Goal: Information Seeking & Learning: Learn about a topic

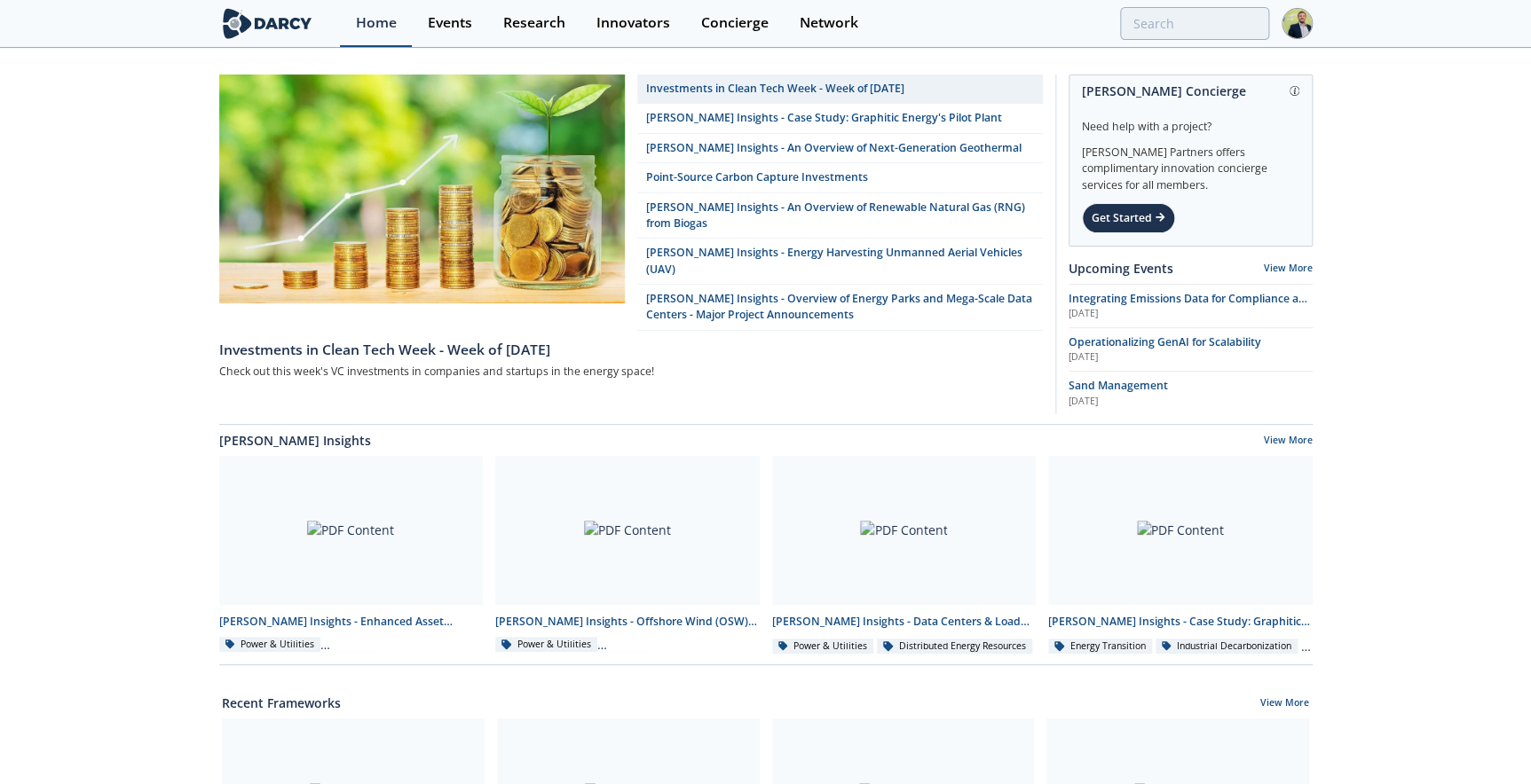
click at [410, 25] on link "Home" at bounding box center [376, 23] width 72 height 47
click at [467, 27] on div "Events" at bounding box center [449, 23] width 44 height 14
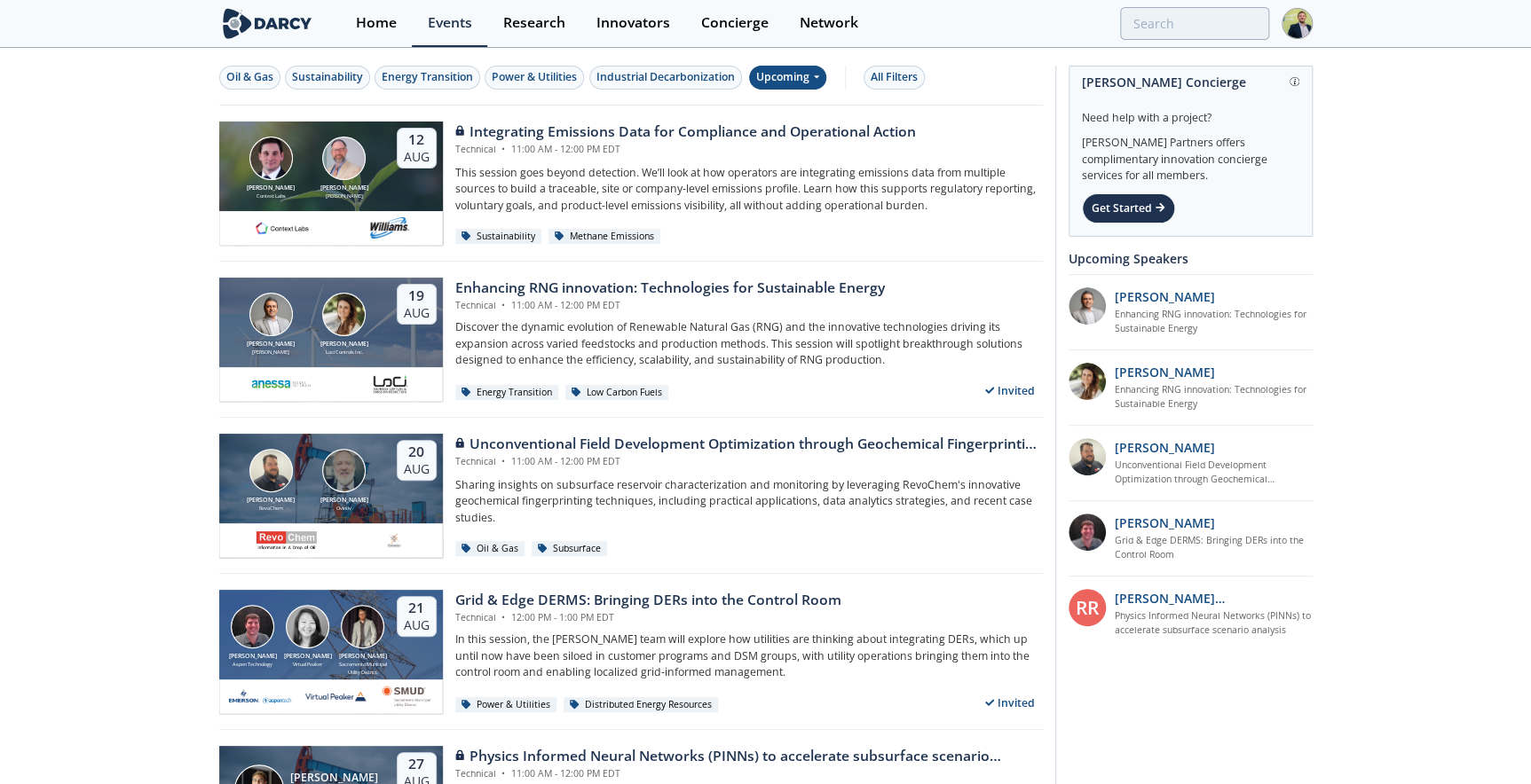
click at [811, 71] on div "Upcoming" at bounding box center [788, 77] width 77 height 24
click at [782, 133] on div "Past" at bounding box center [809, 136] width 110 height 29
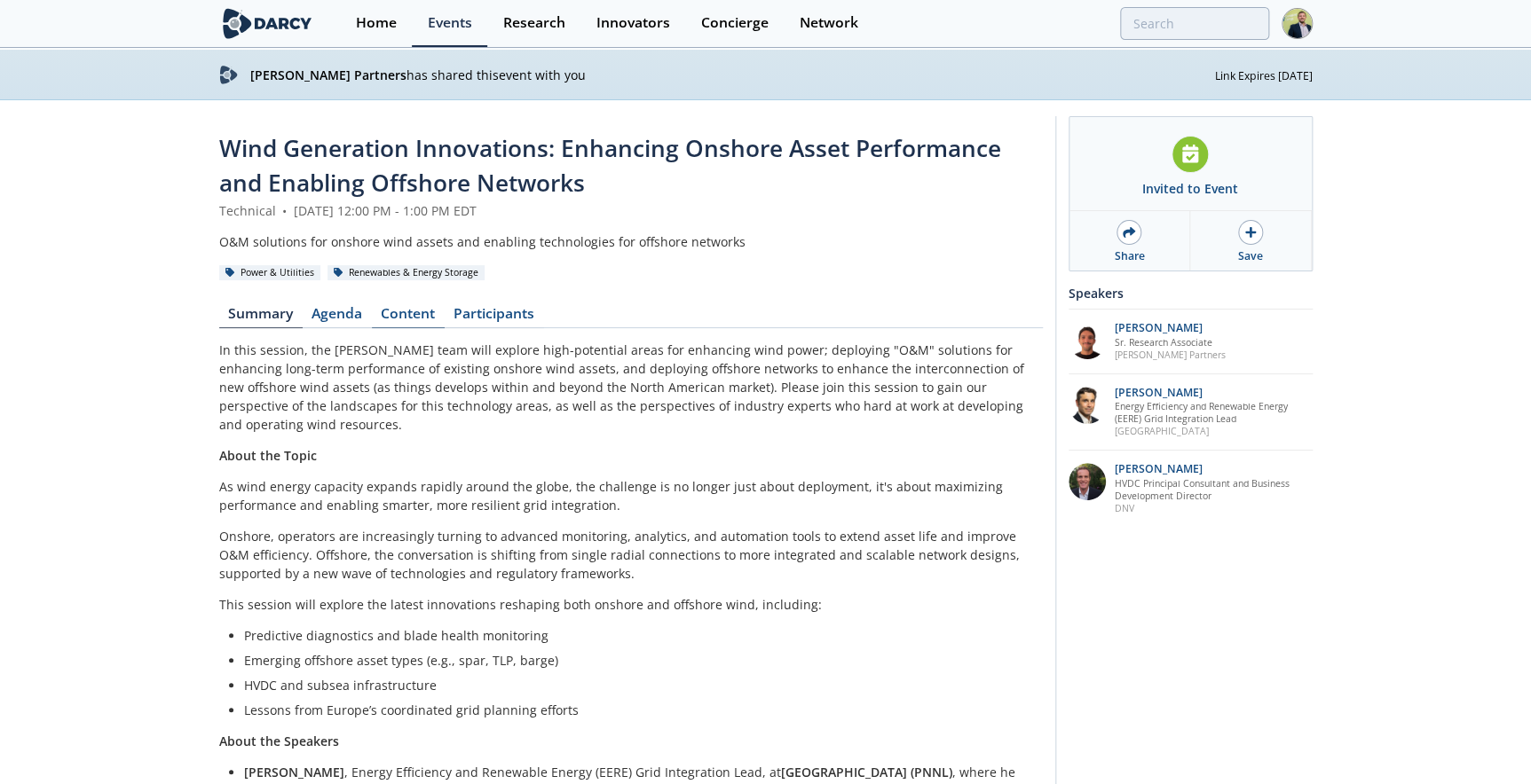
click at [413, 322] on link "Content" at bounding box center [408, 318] width 73 height 22
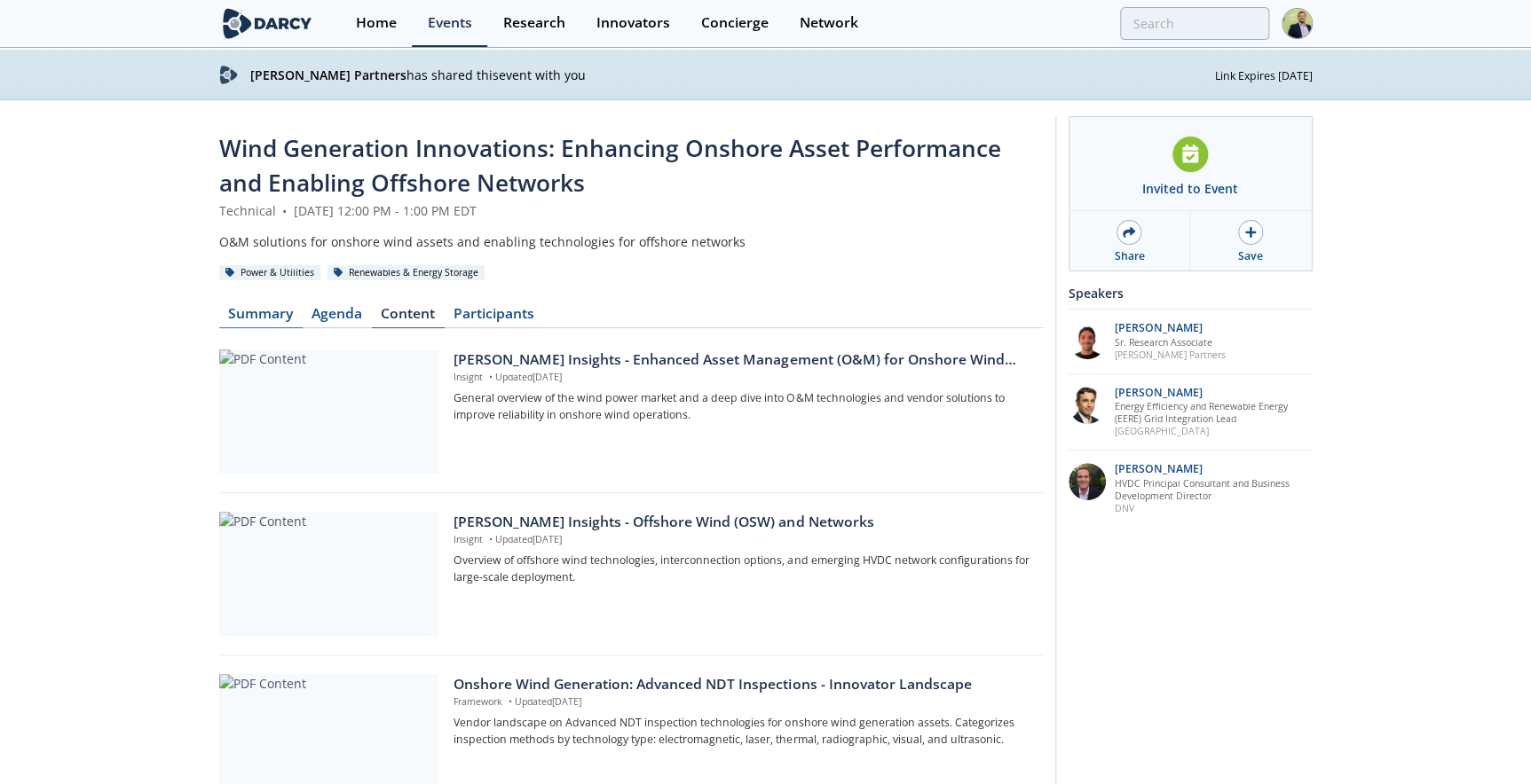
click at [267, 321] on link "Summary" at bounding box center [260, 318] width 84 height 22
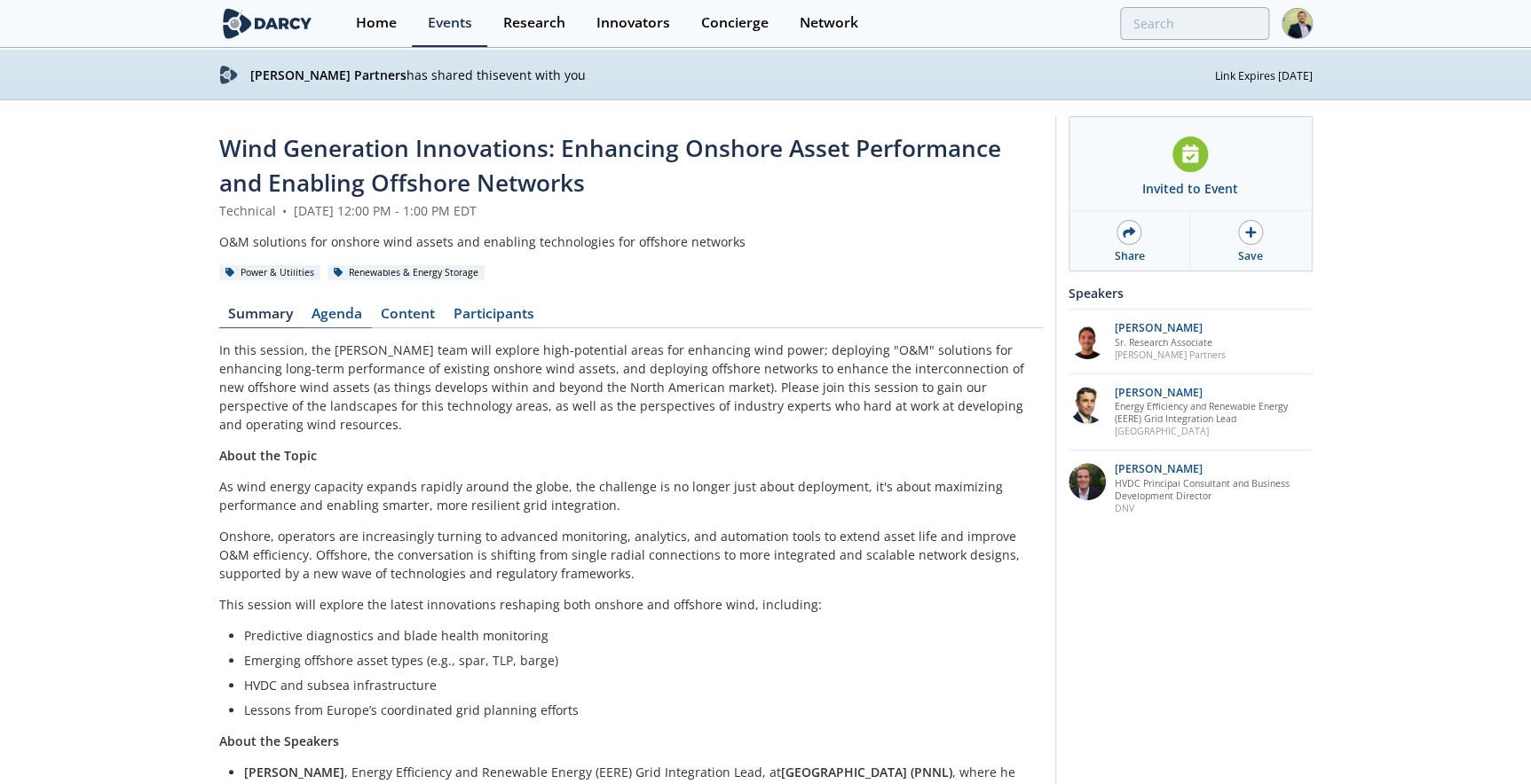
click at [331, 315] on link "Agenda" at bounding box center [337, 318] width 69 height 22
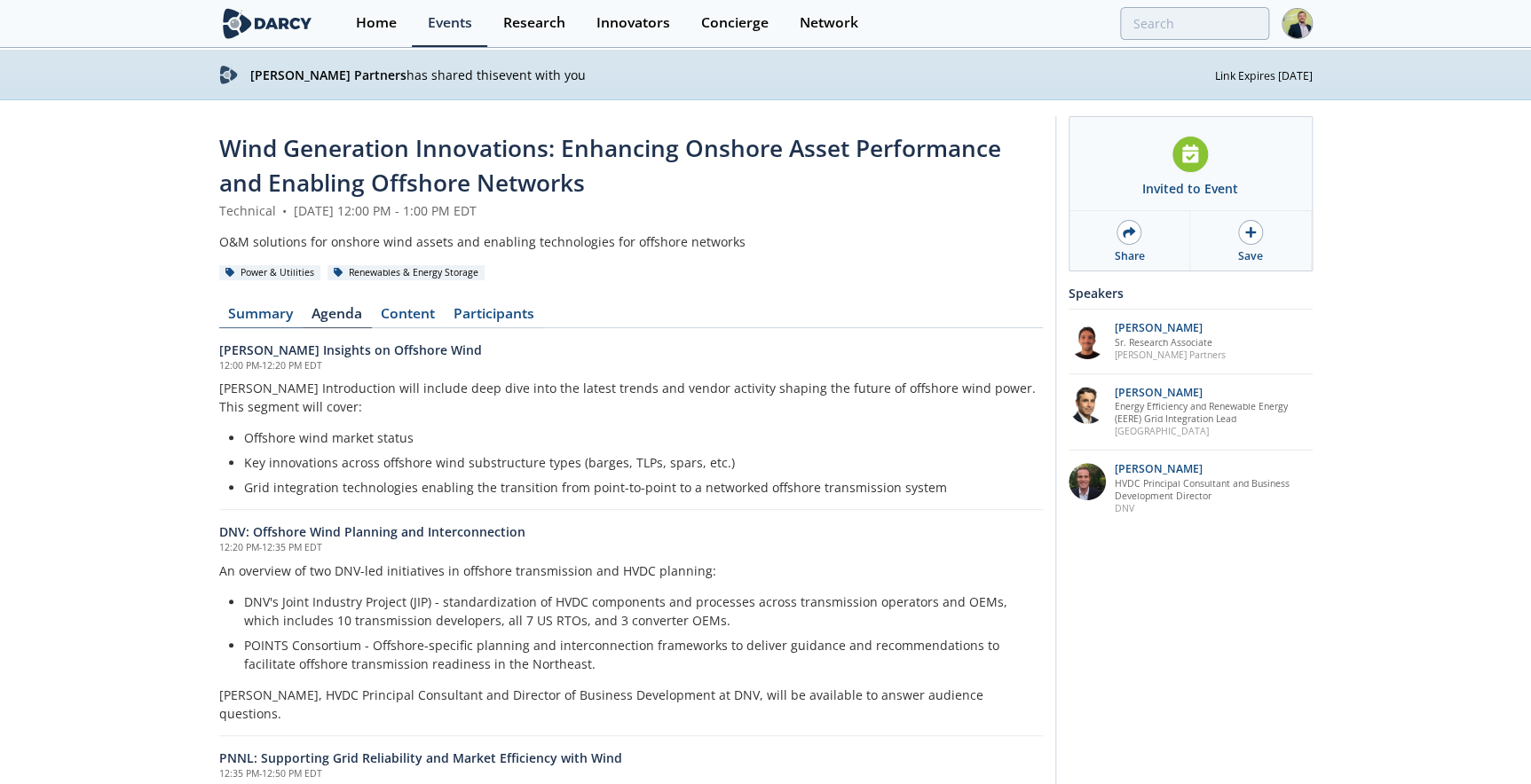
click at [267, 316] on link "Summary" at bounding box center [260, 318] width 84 height 22
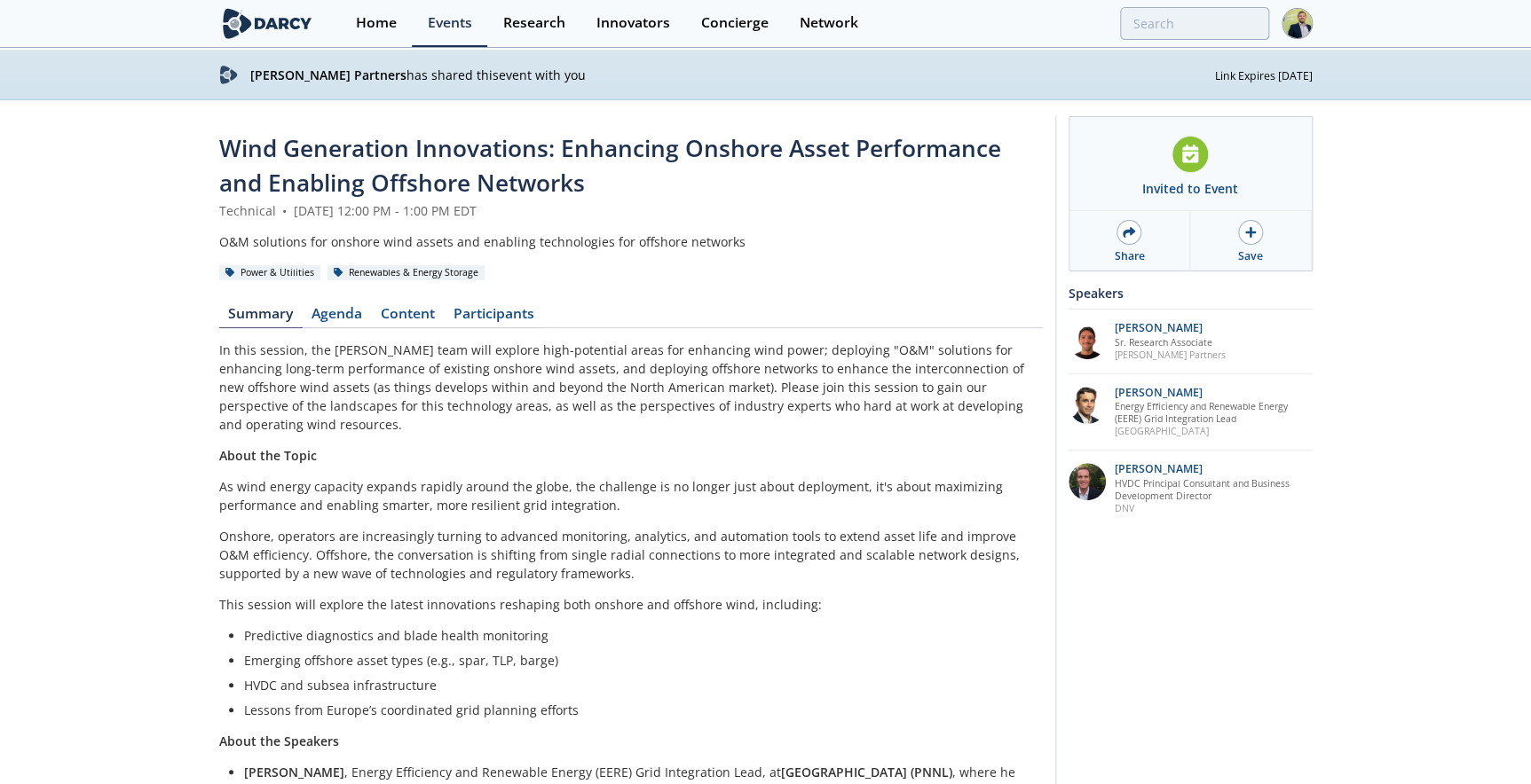
click at [339, 302] on div "Wind Generation Innovations: Enhancing Onshore Asset Performance and Enabling O…" at bounding box center [630, 667] width 823 height 1072
click at [337, 311] on link "Agenda" at bounding box center [337, 318] width 69 height 22
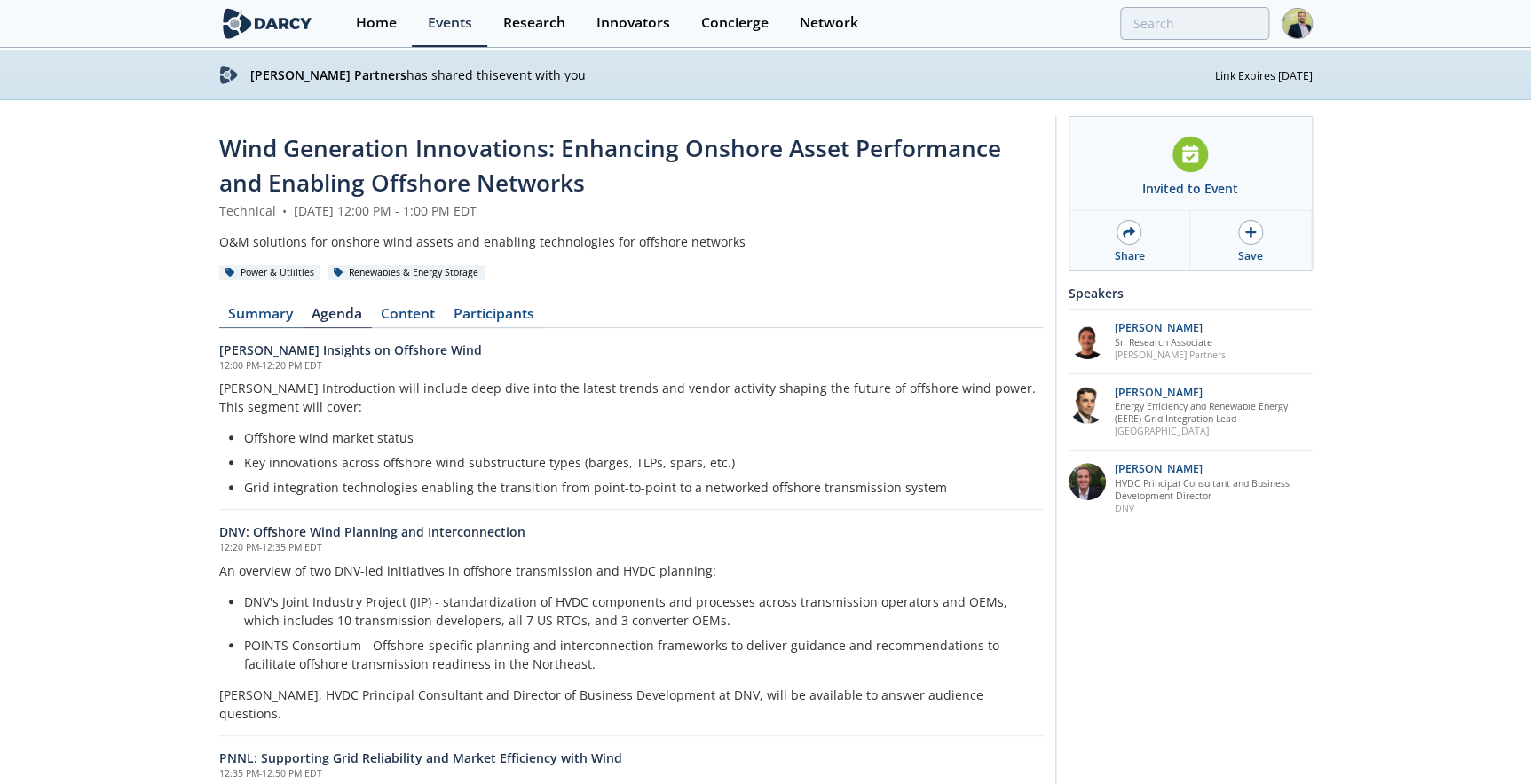
click at [232, 316] on link "Summary" at bounding box center [260, 318] width 84 height 22
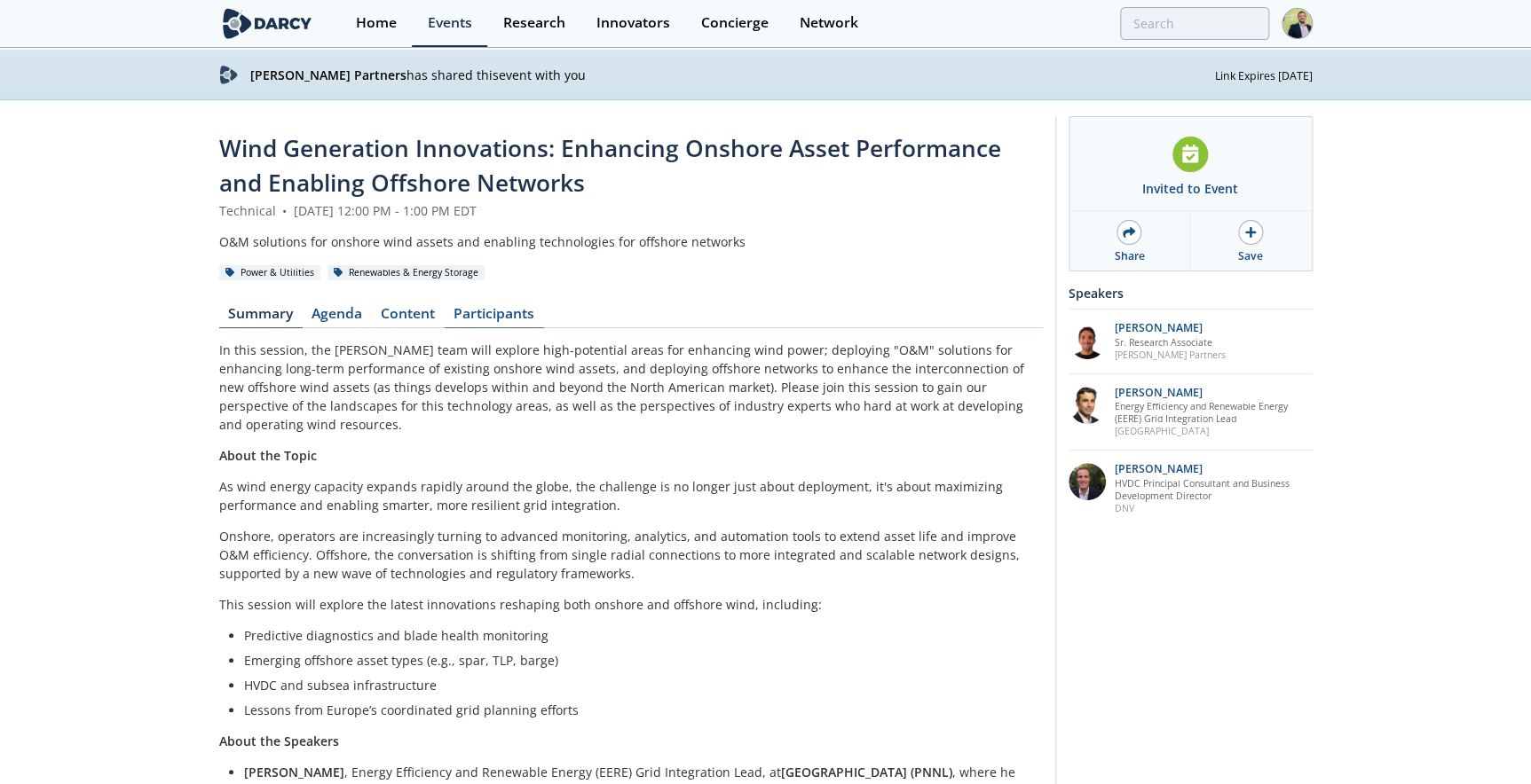
click at [499, 311] on link "Participants" at bounding box center [494, 318] width 99 height 22
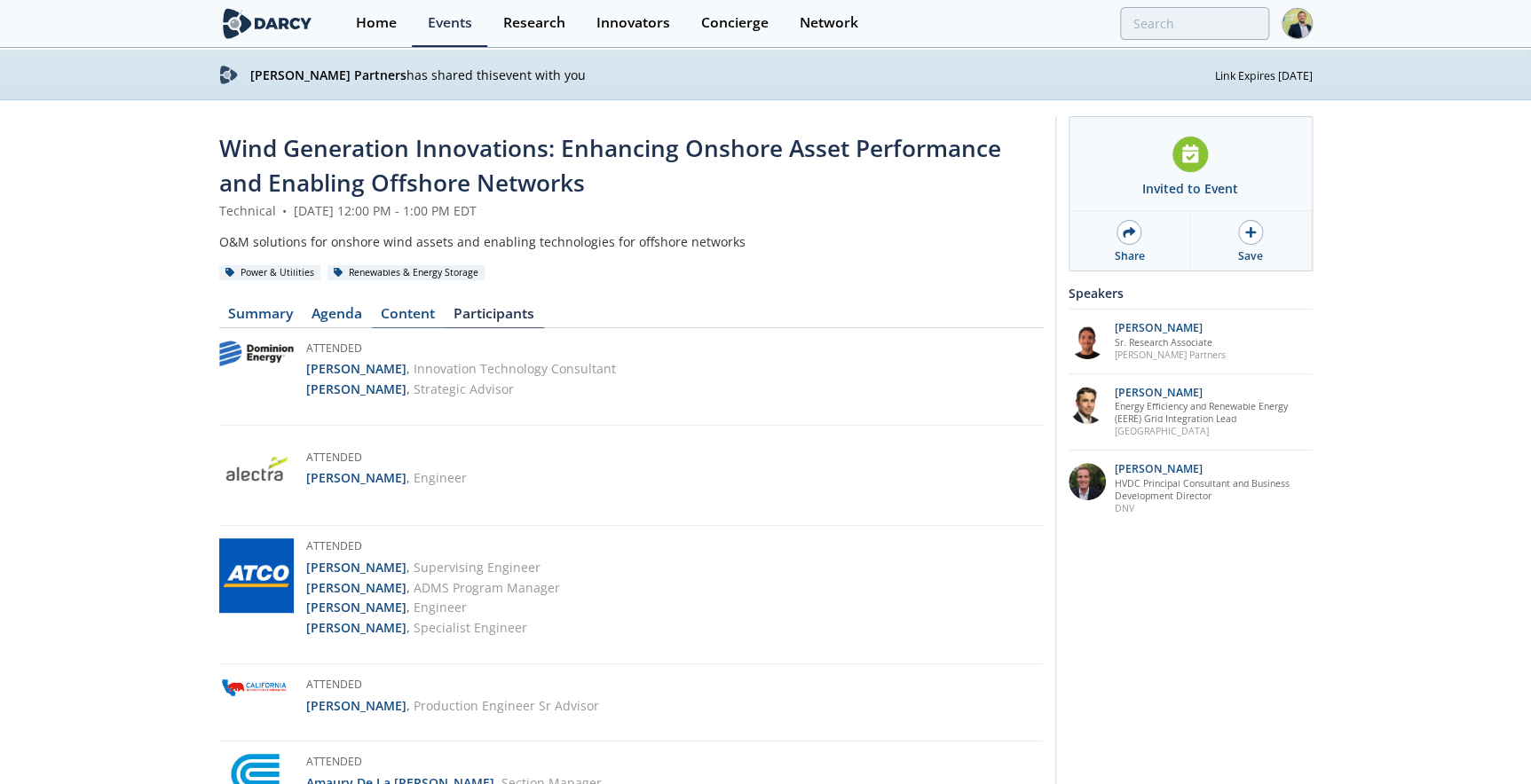
click at [398, 311] on link "Content" at bounding box center [408, 318] width 73 height 22
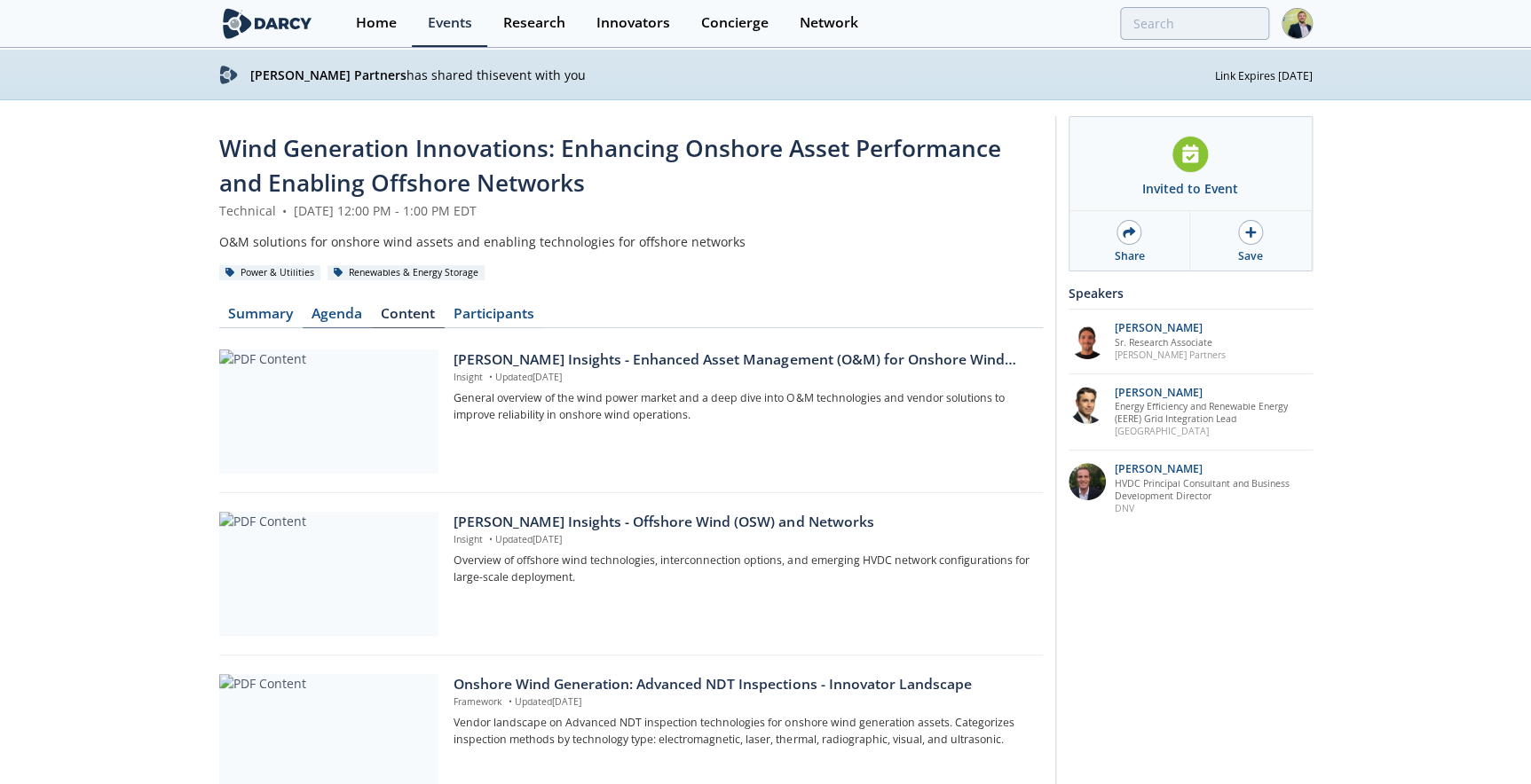
click at [308, 317] on link "Agenda" at bounding box center [337, 318] width 69 height 22
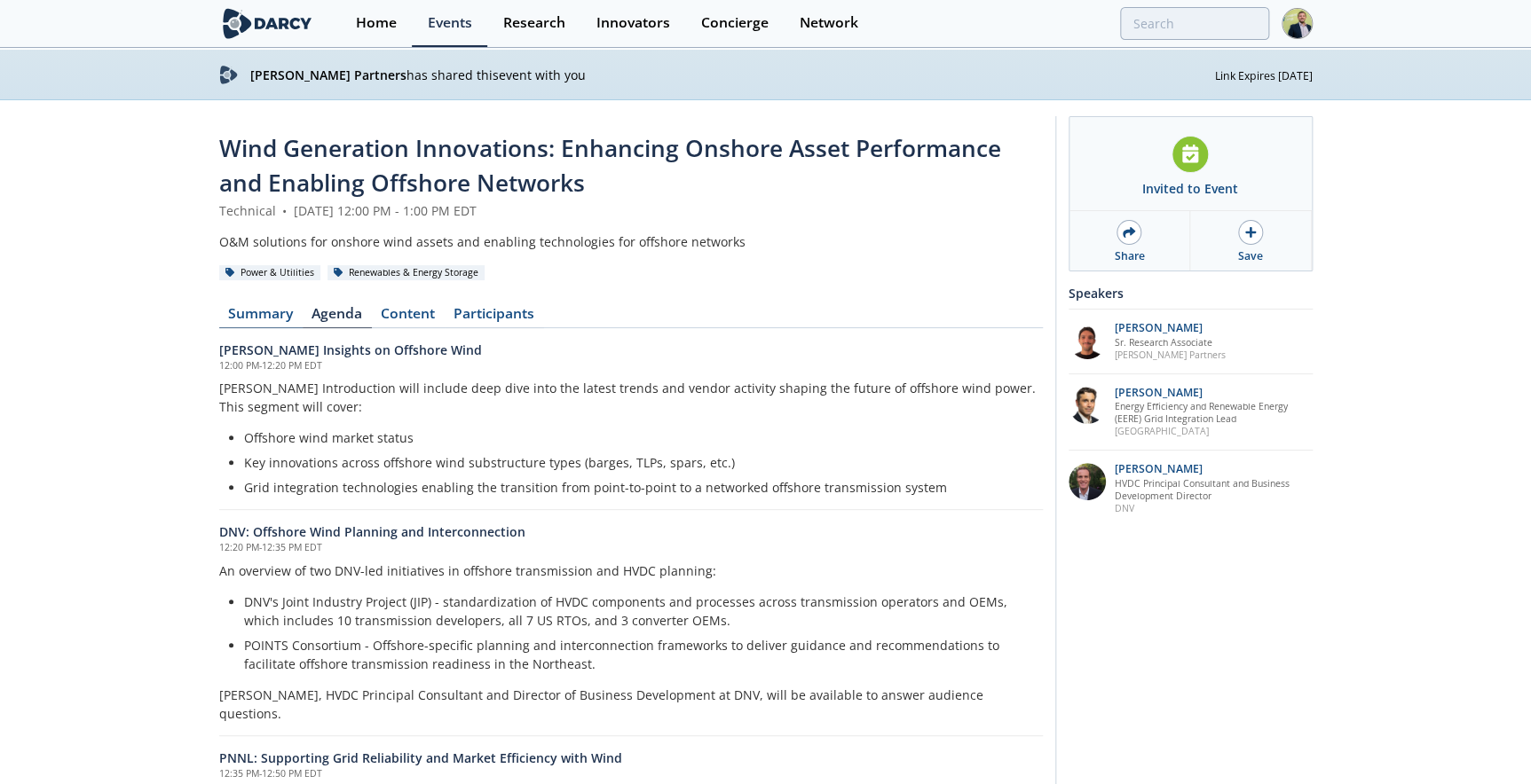
click at [251, 314] on link "Summary" at bounding box center [260, 318] width 84 height 22
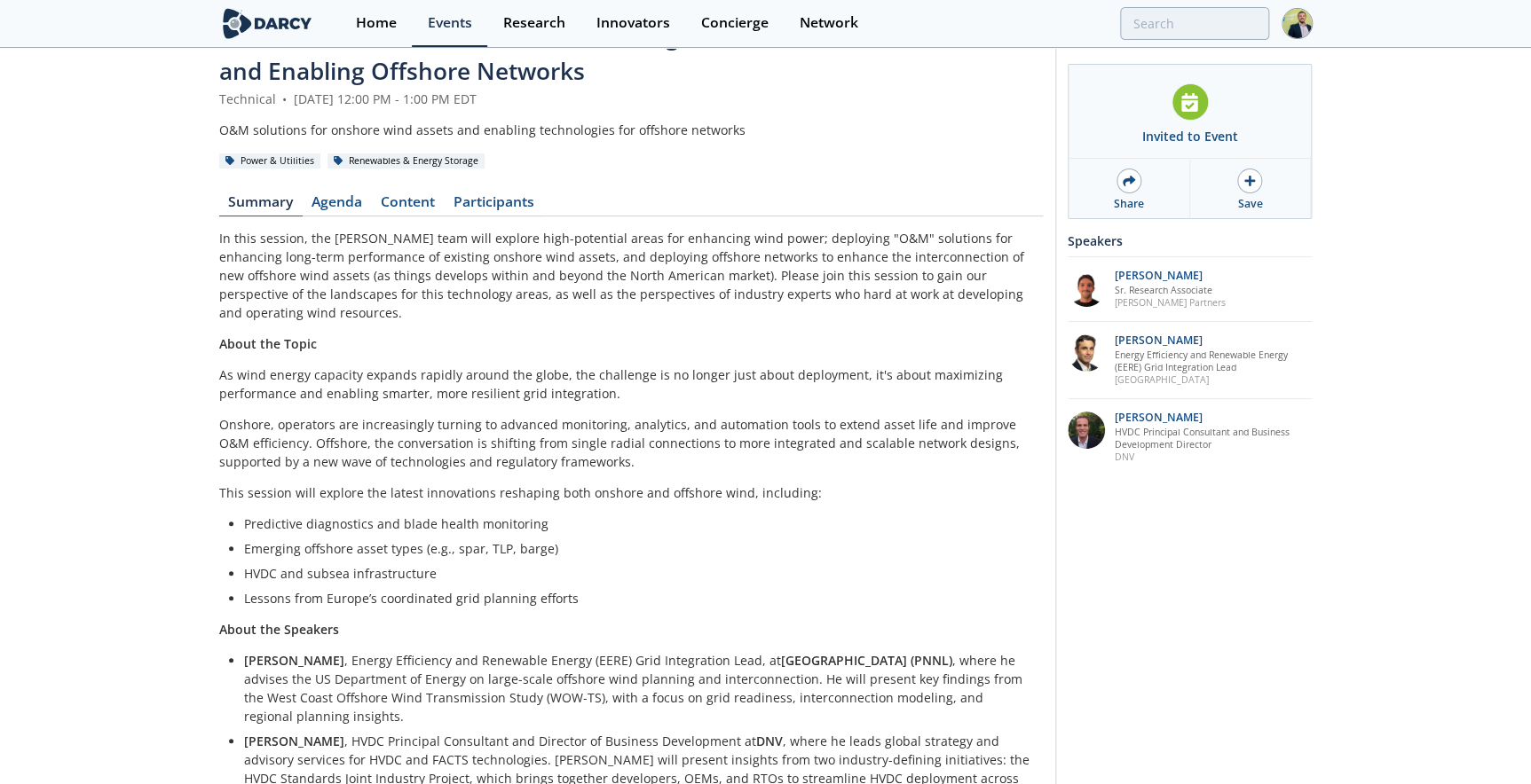
scroll to position [473, 0]
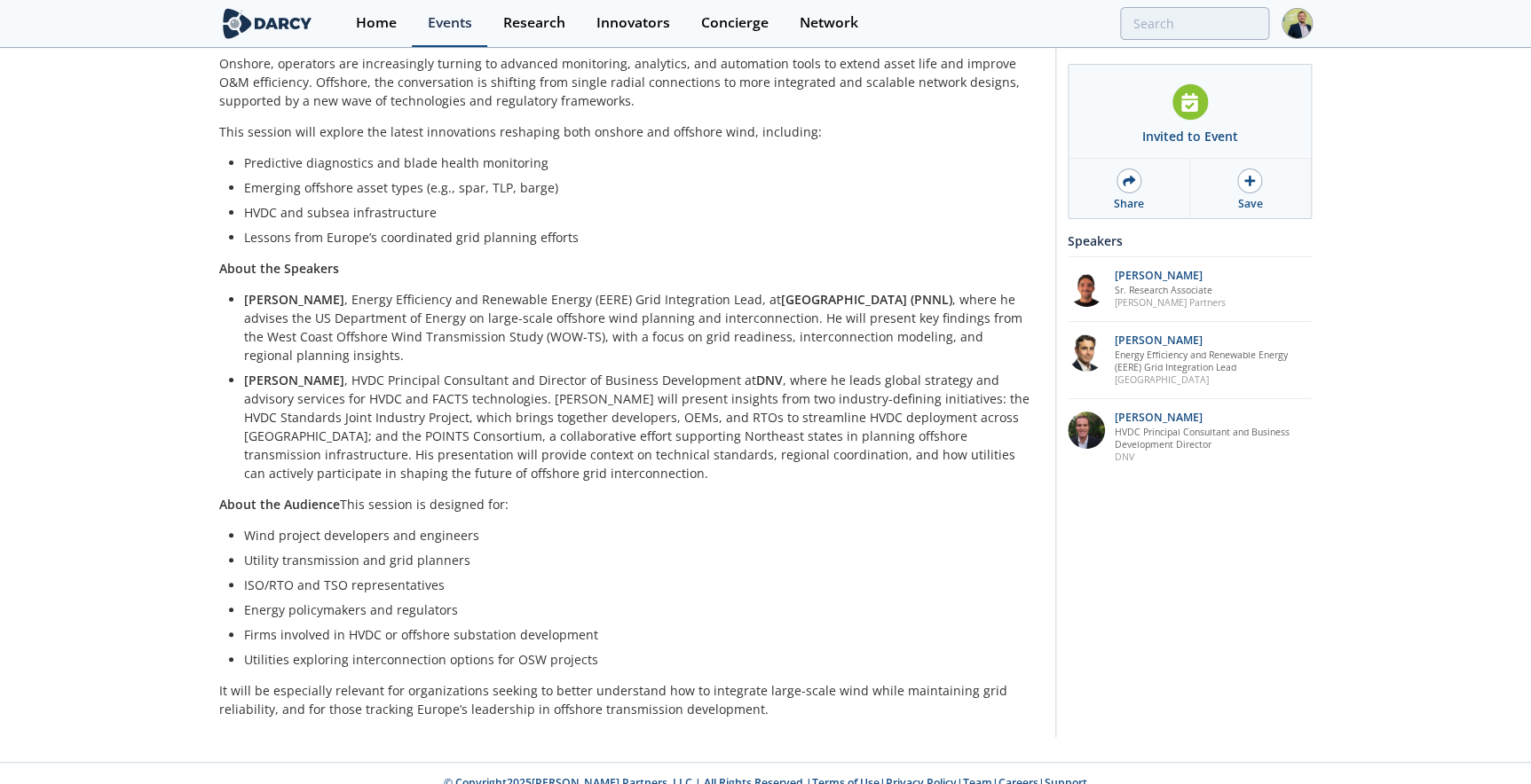
click at [457, 16] on div "Events" at bounding box center [449, 23] width 44 height 14
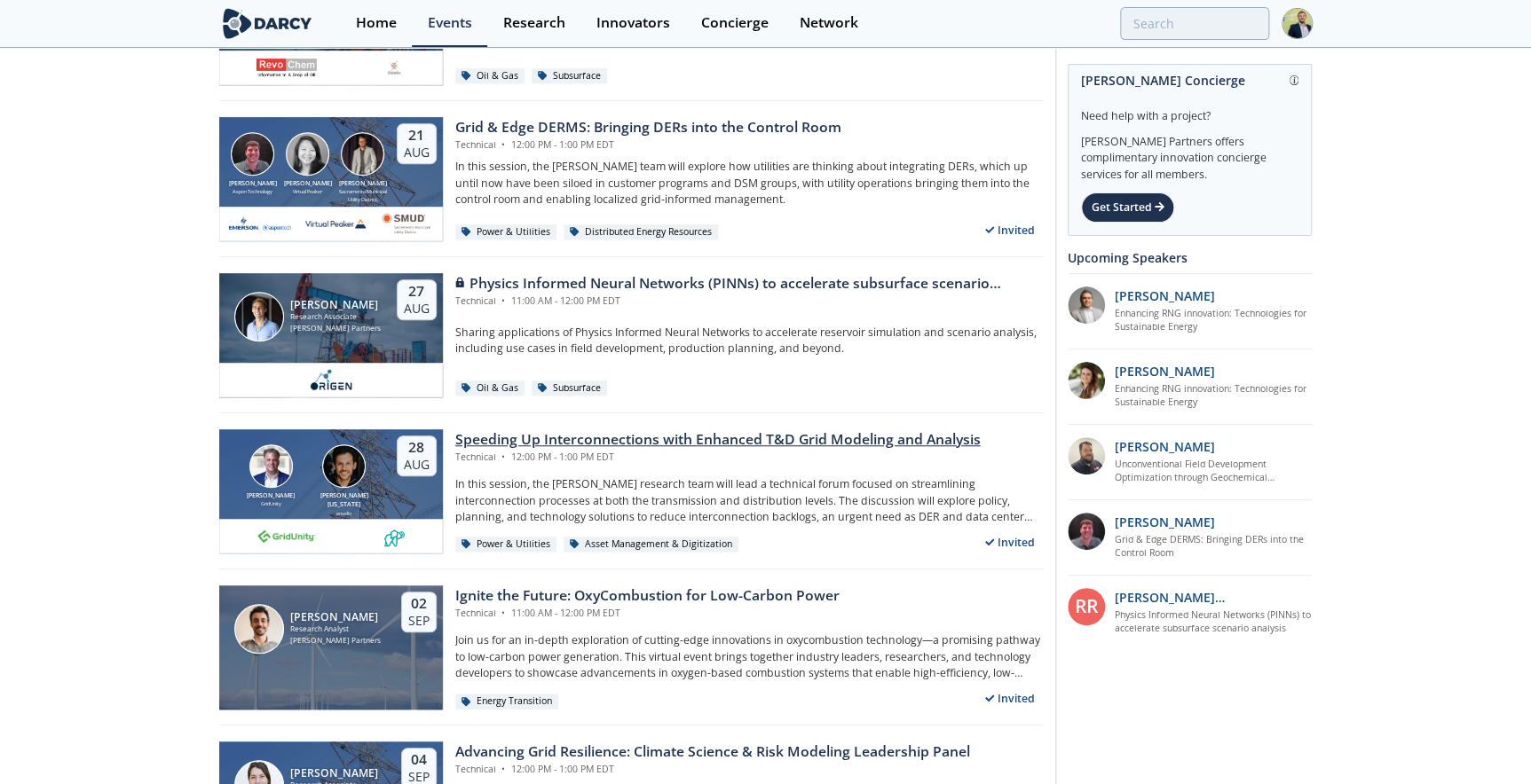
click at [668, 442] on div "Speeding Up Interconnections with Enhanced T&D Grid Modeling and Analysis" at bounding box center [717, 440] width 525 height 22
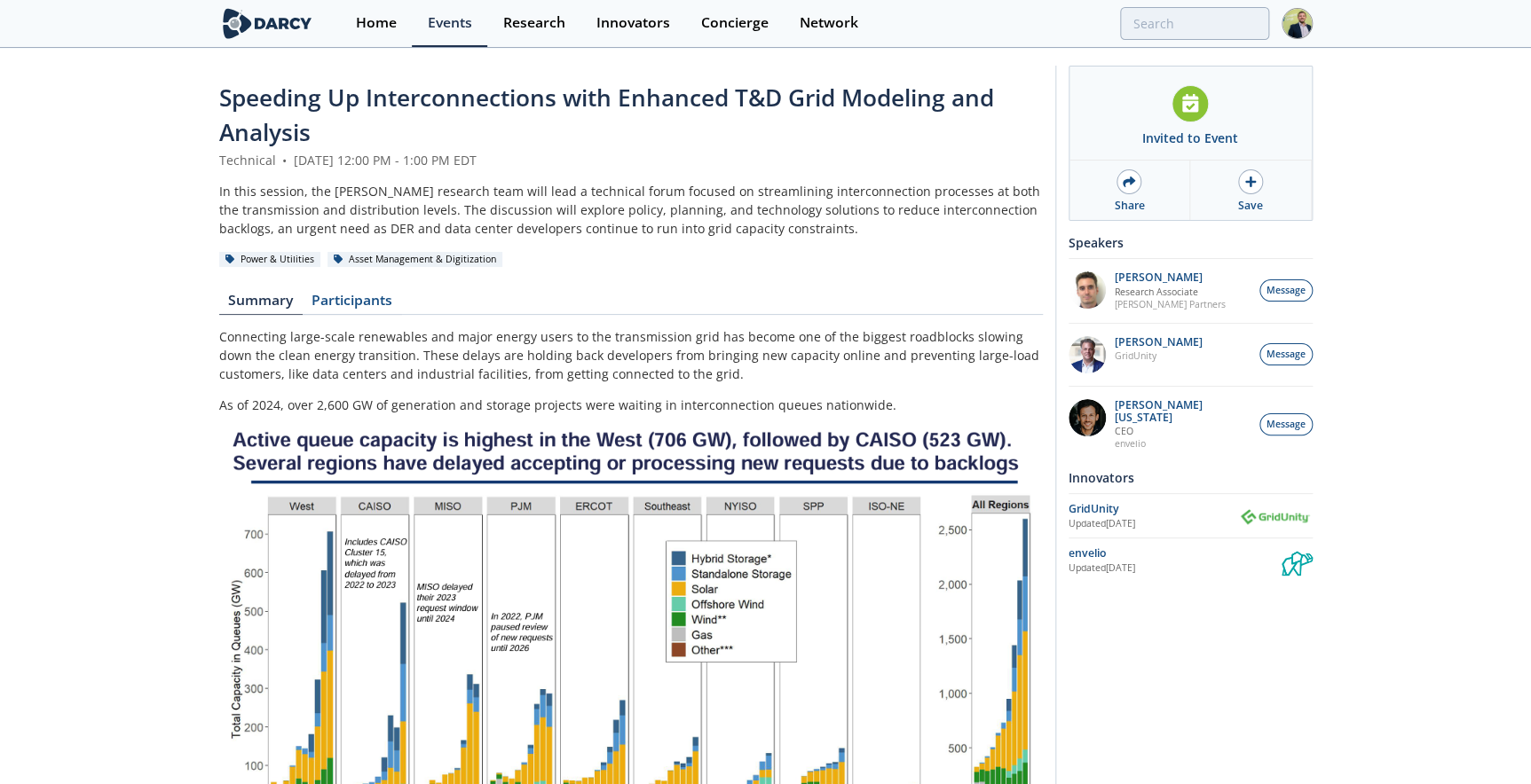
click at [343, 329] on p "Connecting large-scale renewables and major energy users to the transmission gr…" at bounding box center [630, 356] width 823 height 56
click at [352, 296] on link "Participants" at bounding box center [352, 304] width 99 height 22
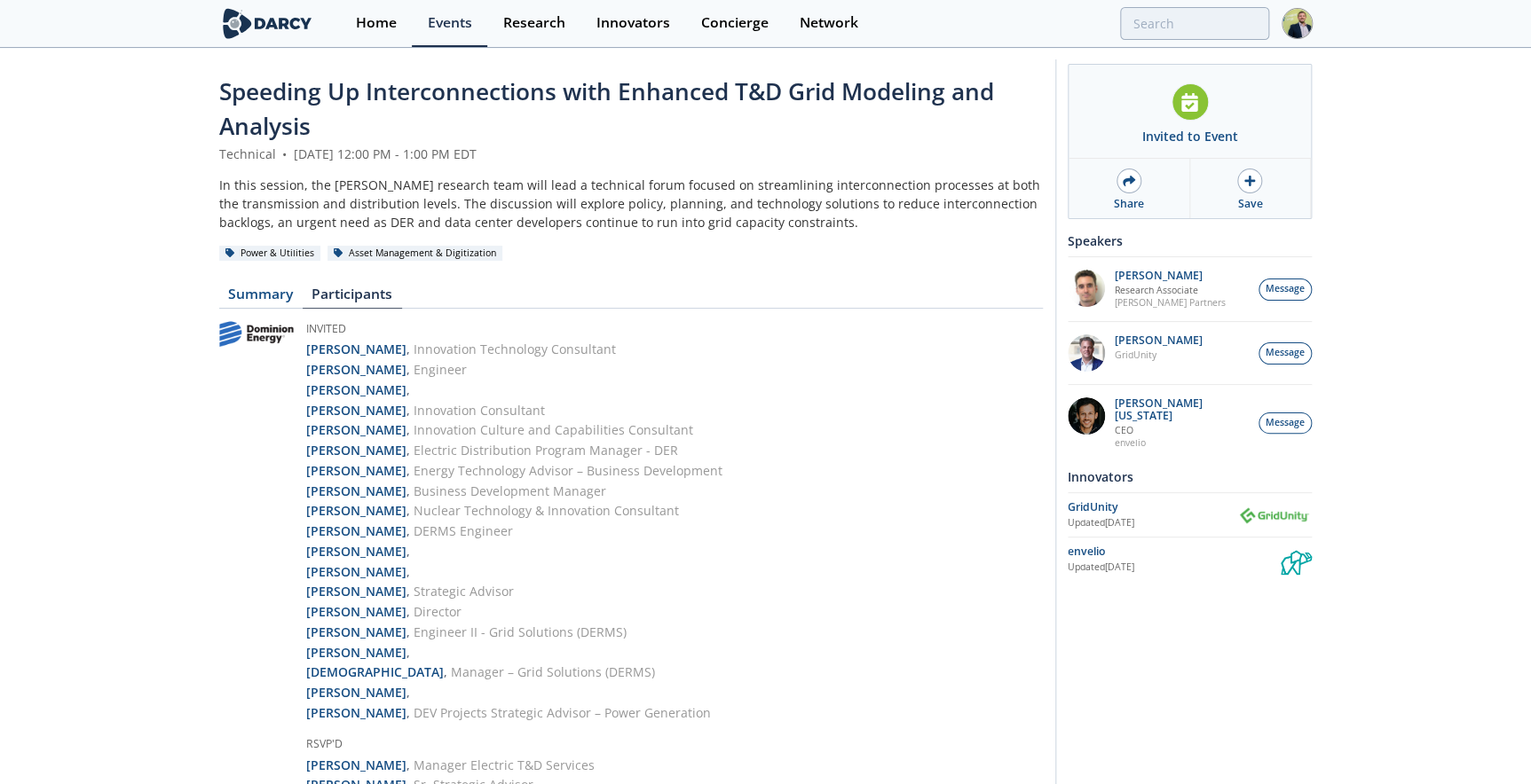
scroll to position [1, 0]
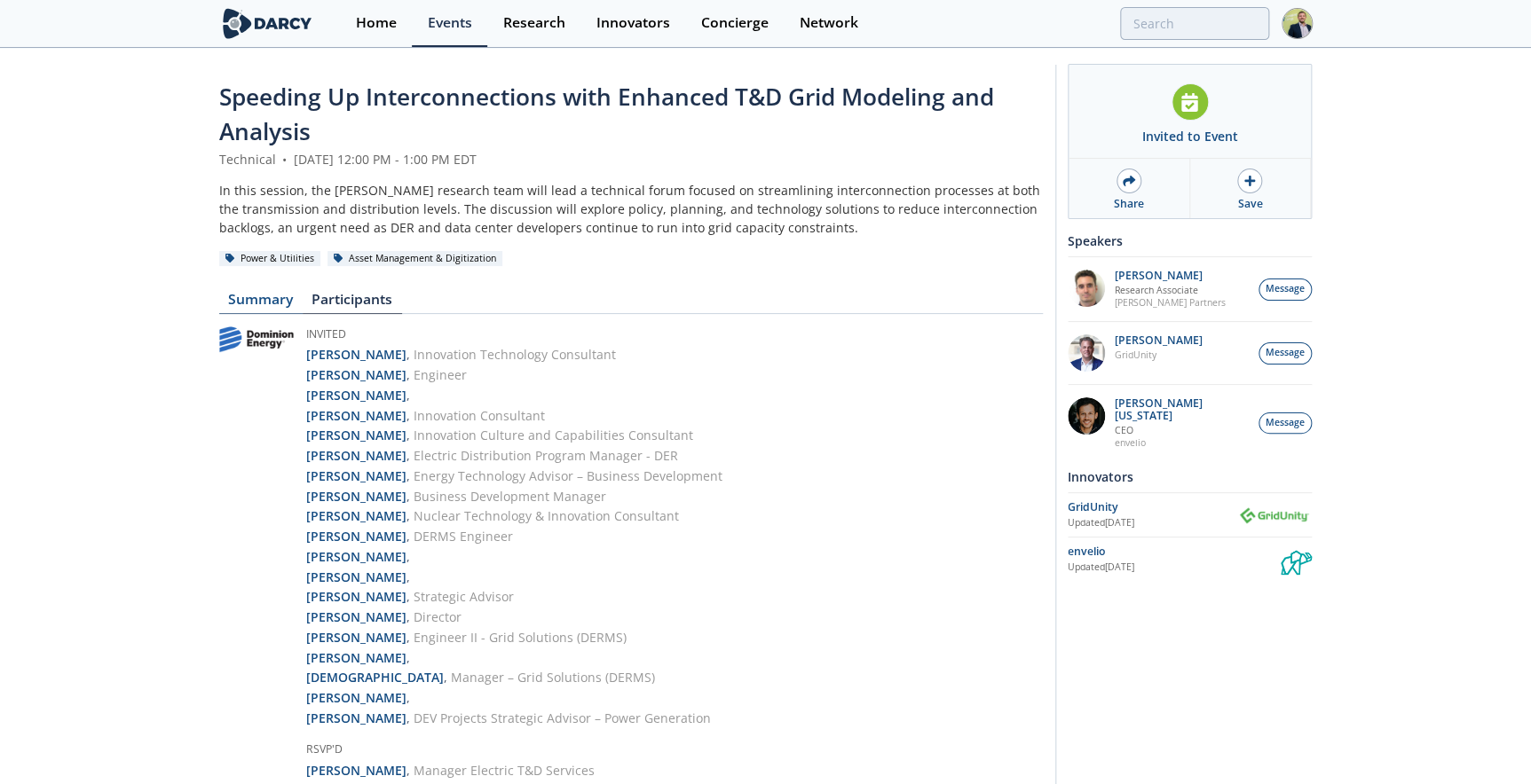
click at [252, 293] on link "Summary" at bounding box center [260, 303] width 84 height 22
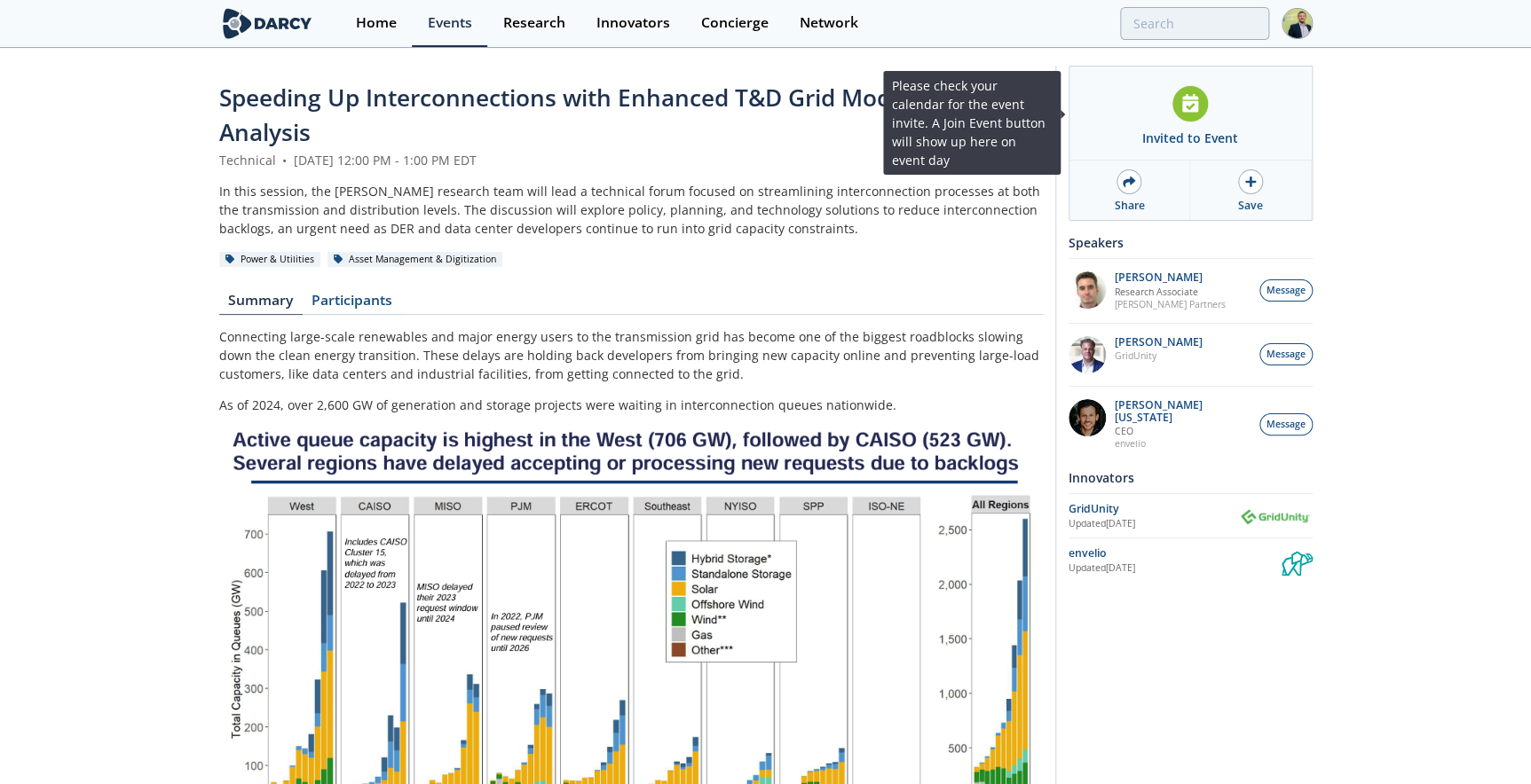
click at [1198, 110] on div at bounding box center [1190, 104] width 37 height 37
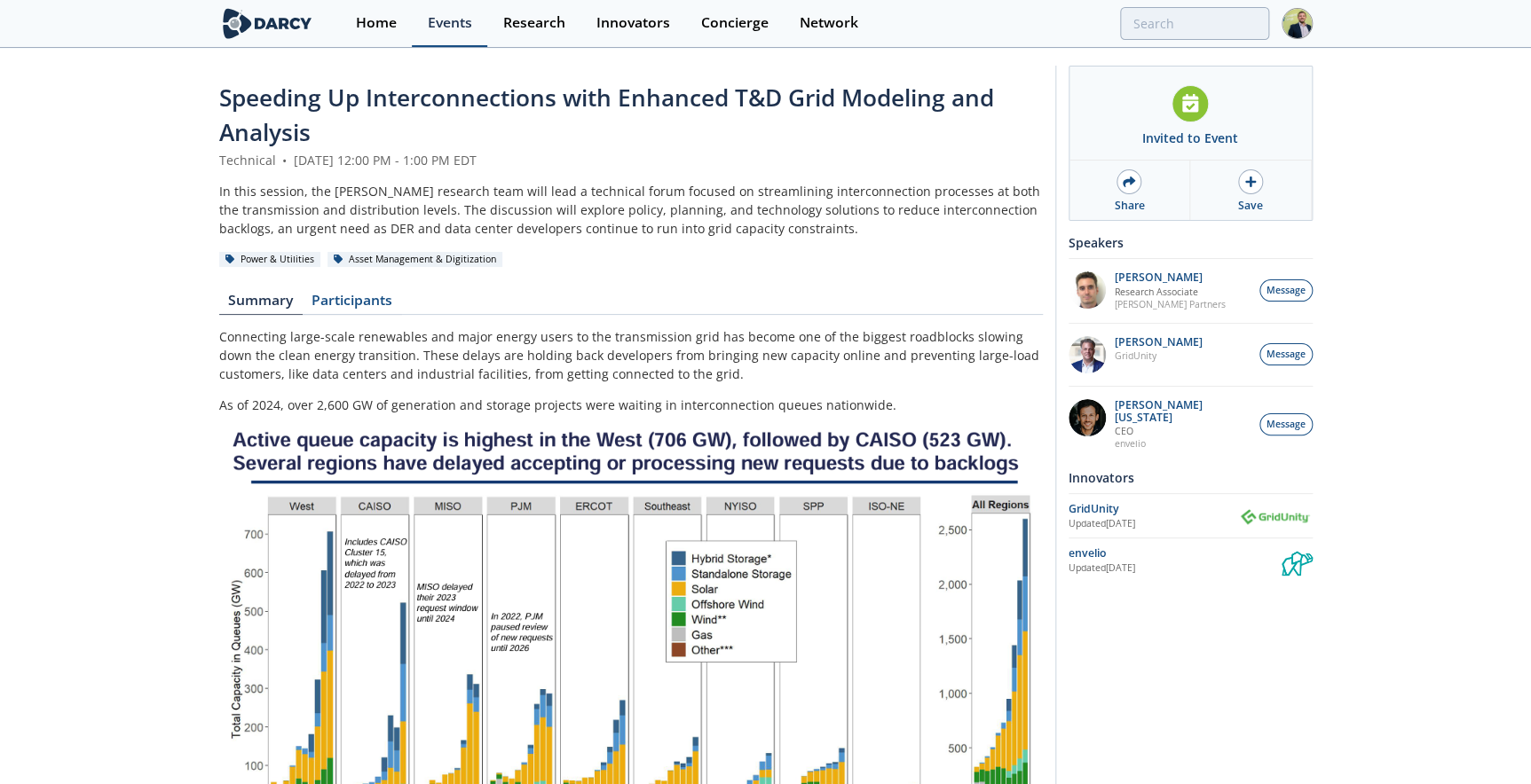
click at [448, 23] on div "Events" at bounding box center [449, 23] width 44 height 14
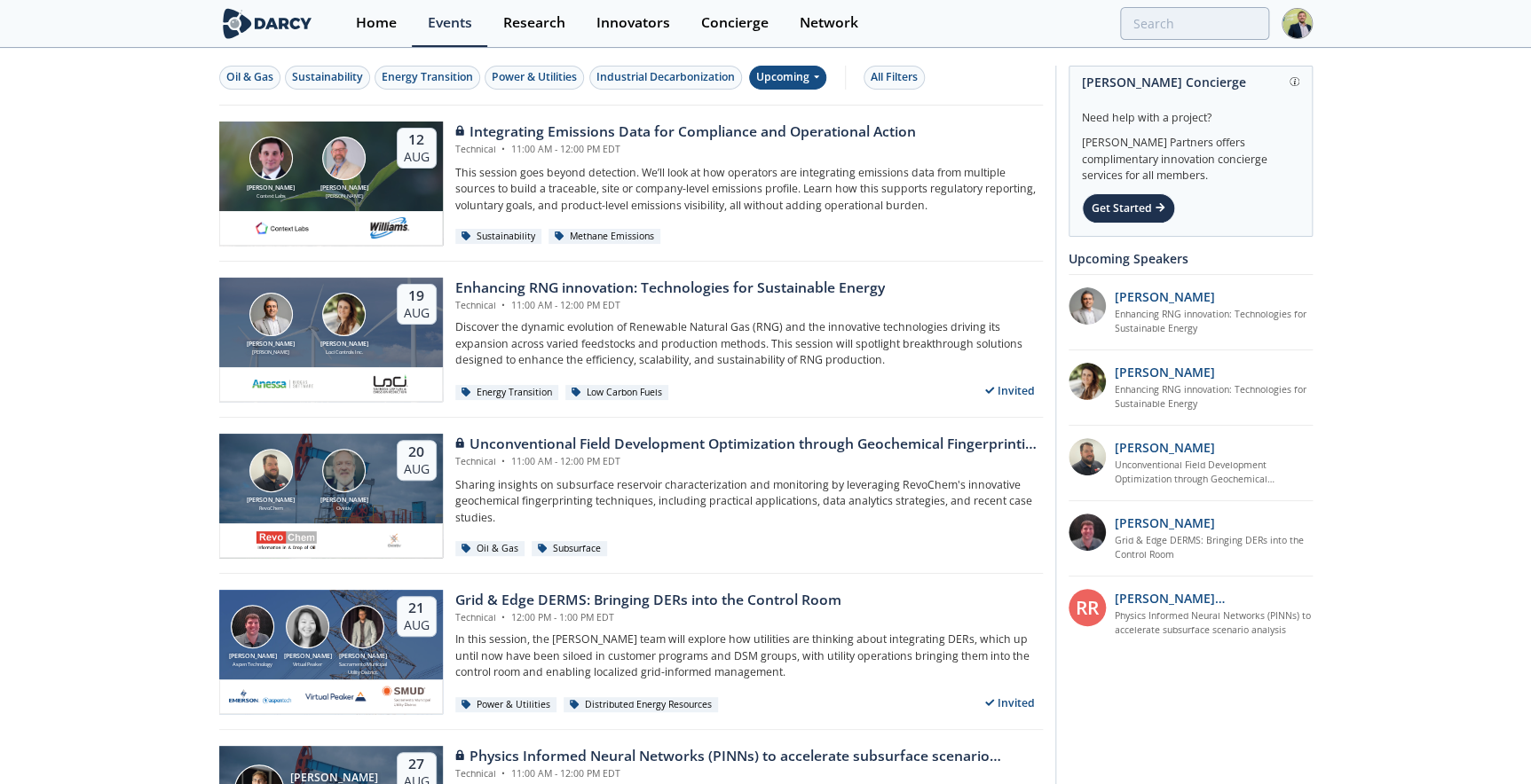
click at [802, 84] on div "Upcoming" at bounding box center [788, 77] width 77 height 24
click at [805, 128] on div "Past" at bounding box center [809, 136] width 110 height 29
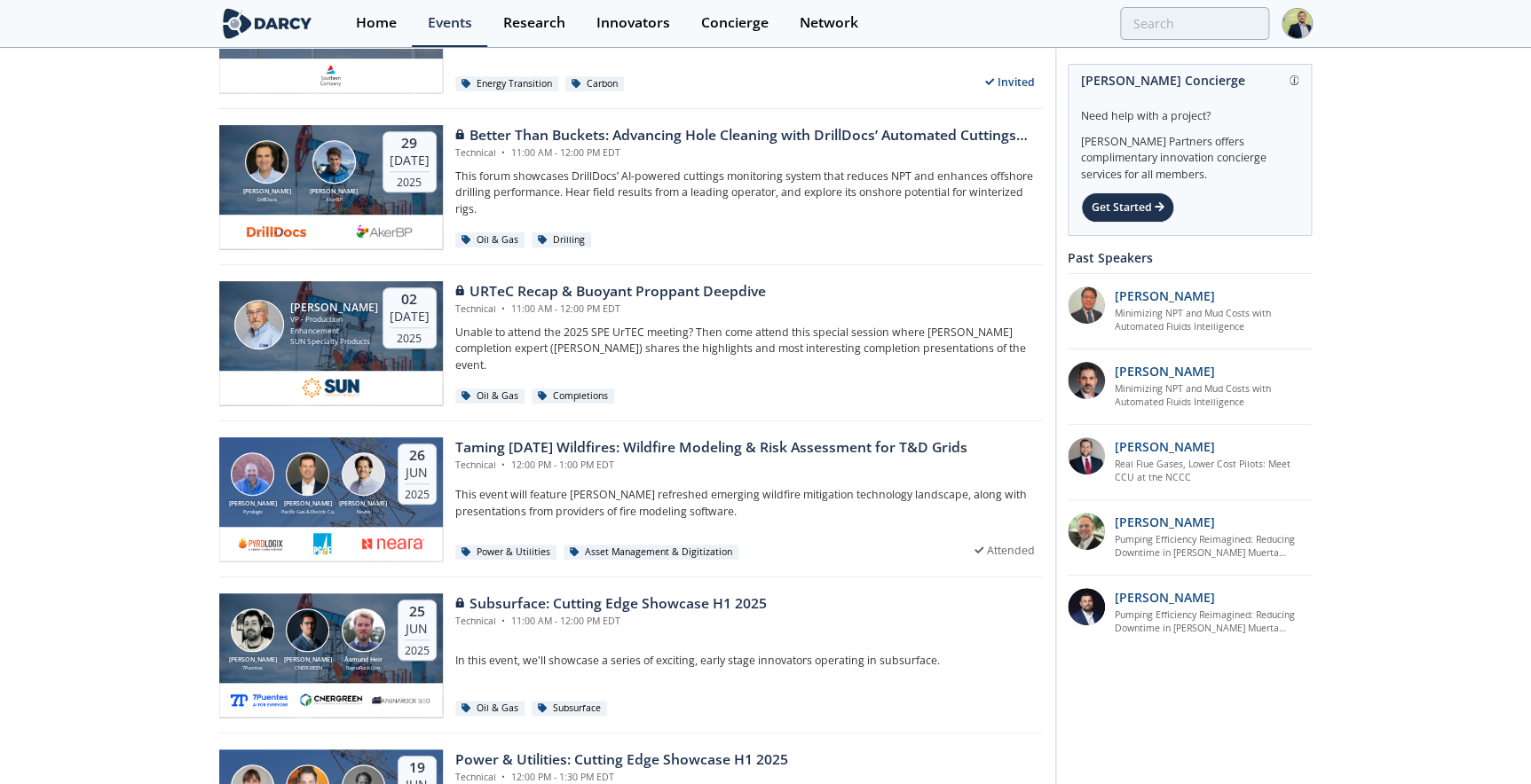
scroll to position [644, 0]
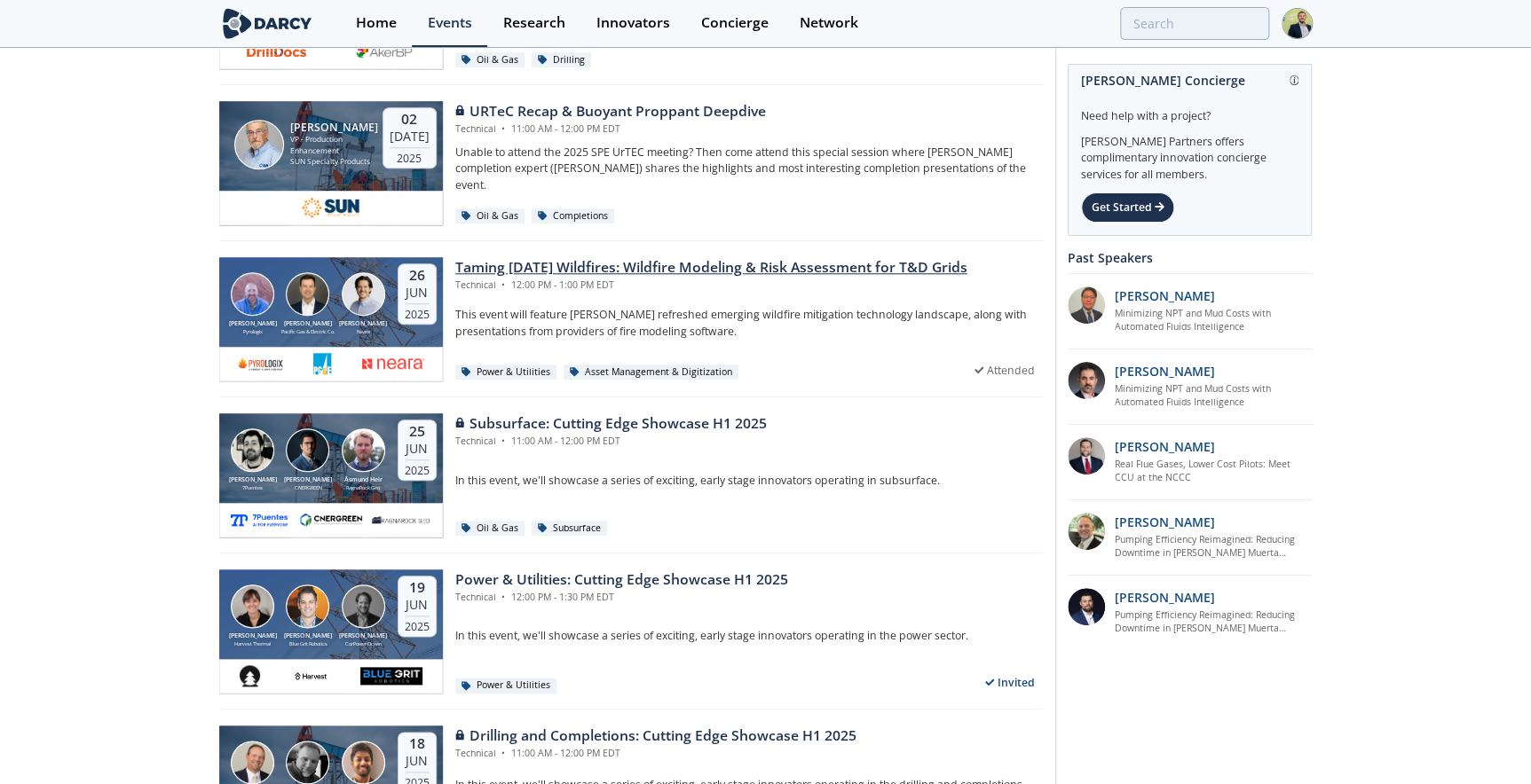
click at [650, 268] on div "Taming [DATE] Wildfires: Wildfire Modeling & Risk Assessment for T&D Grids" at bounding box center [711, 268] width 512 height 22
